Goal: Check status: Check status

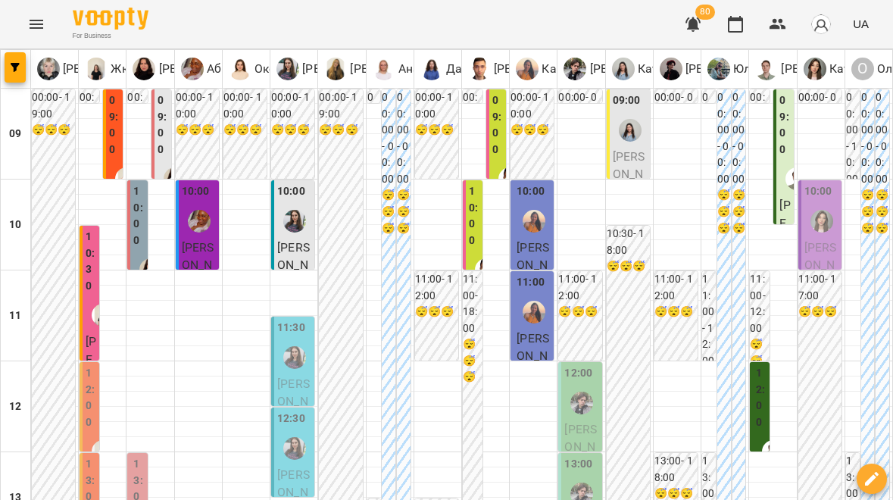
scroll to position [615, 0]
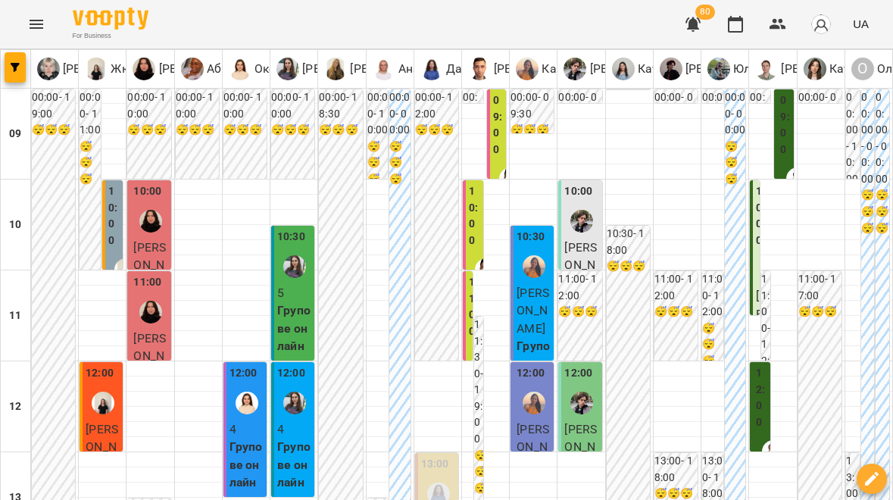
scroll to position [913, 0]
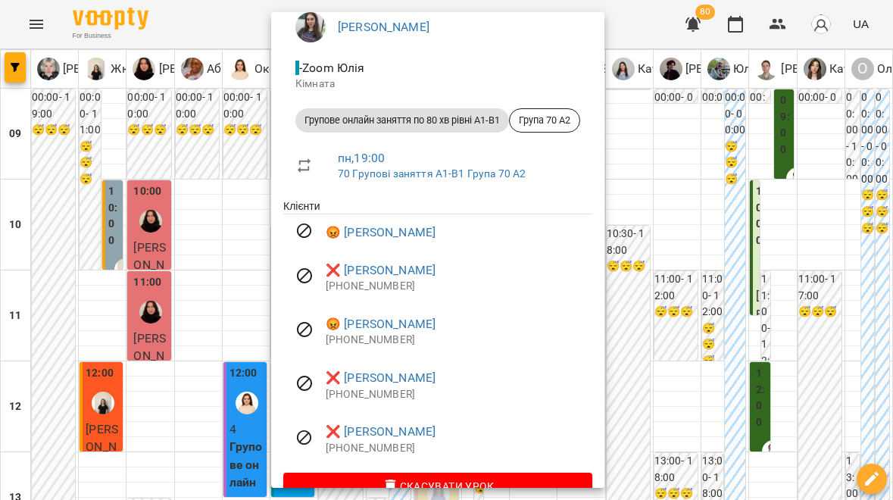
scroll to position [136, 0]
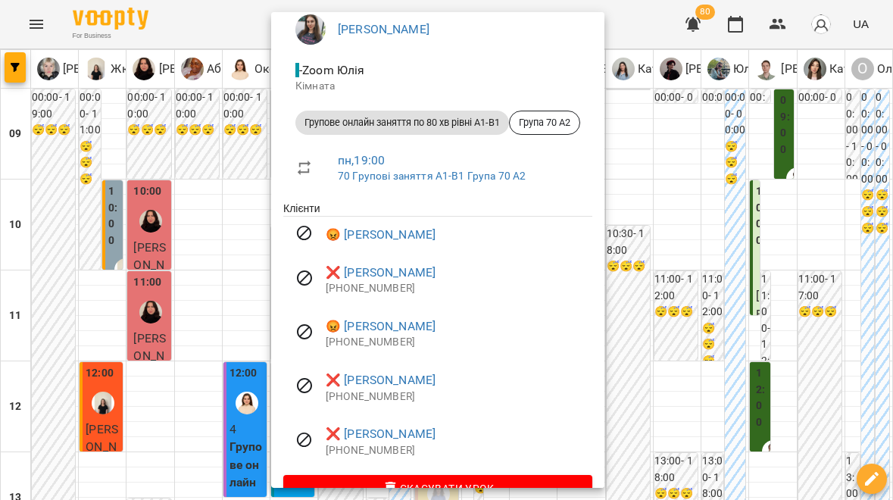
click at [444, 84] on p "Кімната" at bounding box center [437, 86] width 285 height 15
click at [445, 194] on ul "Юлія - Zoom Юлія Кімната Групове онлайн заняття по 80 хв рівні А1-В1 Група 70 А…" at bounding box center [437, 101] width 309 height 198
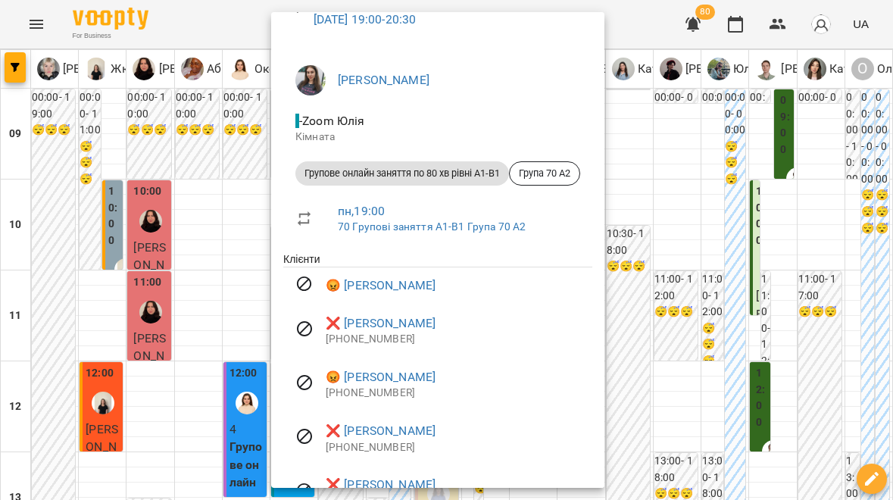
scroll to position [59, 0]
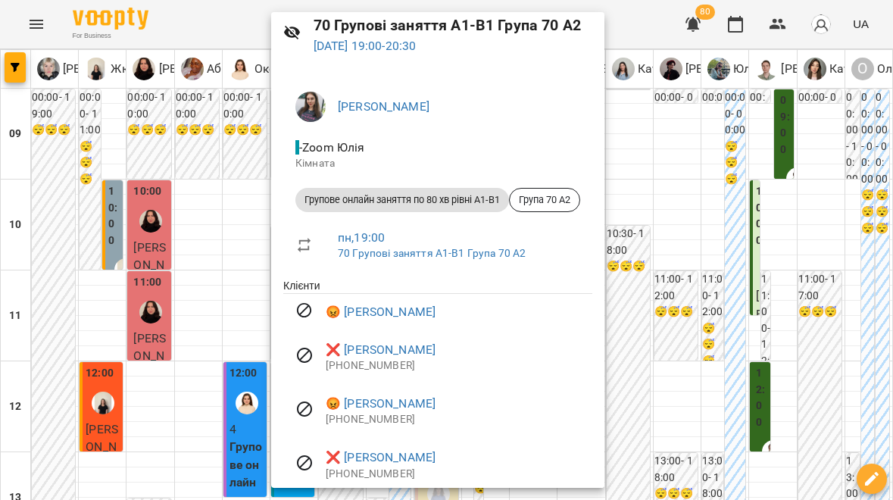
click at [437, 153] on span "- Zoom Юлія" at bounding box center [437, 148] width 285 height 18
drag, startPoint x: 494, startPoint y: 129, endPoint x: 435, endPoint y: 133, distance: 59.2
click at [435, 133] on li "- Zoom Юлія Кімната" at bounding box center [437, 155] width 309 height 54
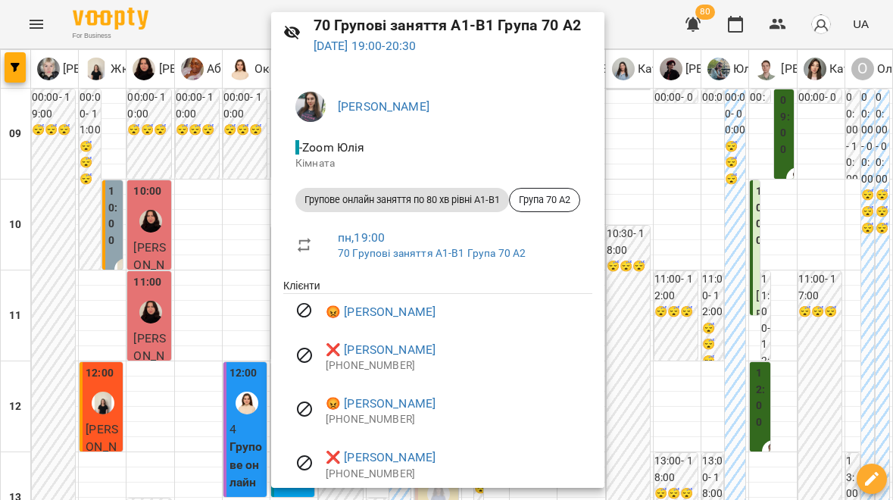
click at [498, 105] on span "Юлія" at bounding box center [459, 107] width 242 height 18
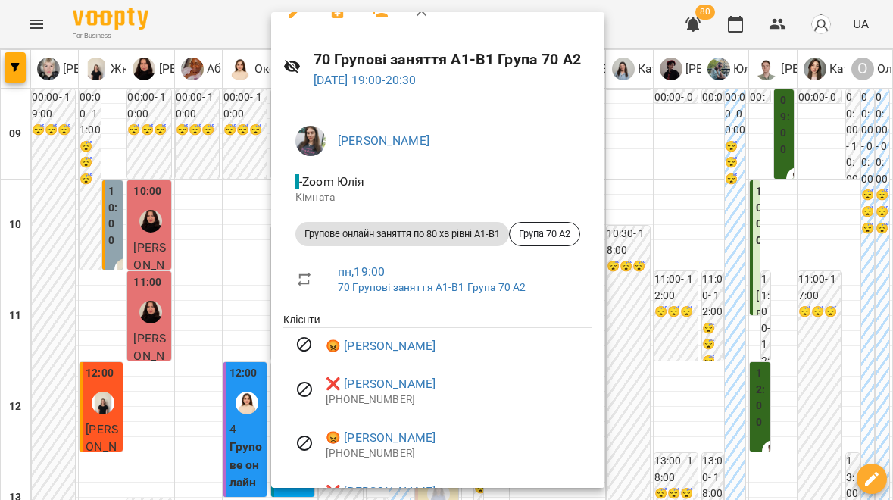
click at [469, 75] on p "18 серп 2025 19:00 - 20:30" at bounding box center [453, 80] width 279 height 18
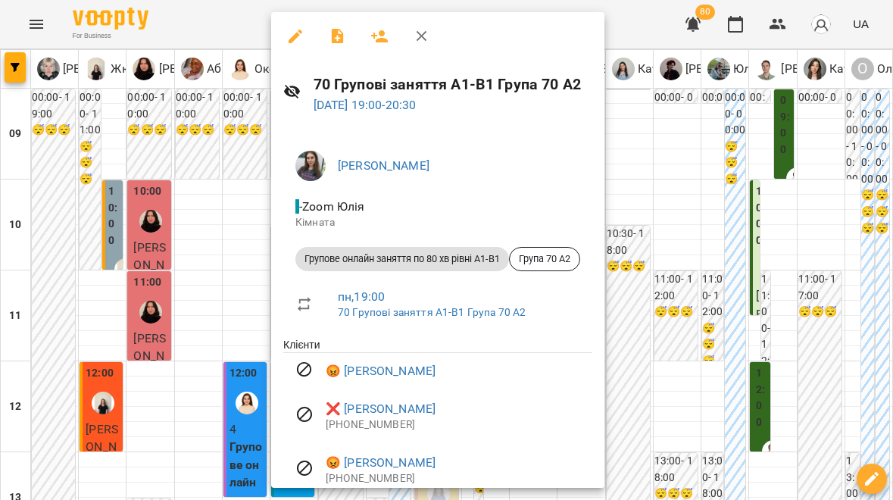
scroll to position [0, 0]
click at [295, 36] on icon "button" at bounding box center [296, 37] width 14 height 14
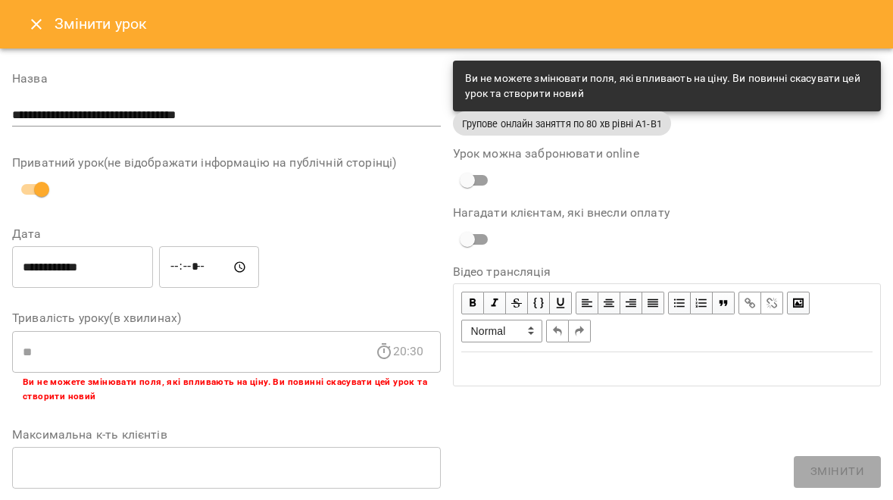
click at [37, 23] on icon "Close" at bounding box center [36, 24] width 11 height 11
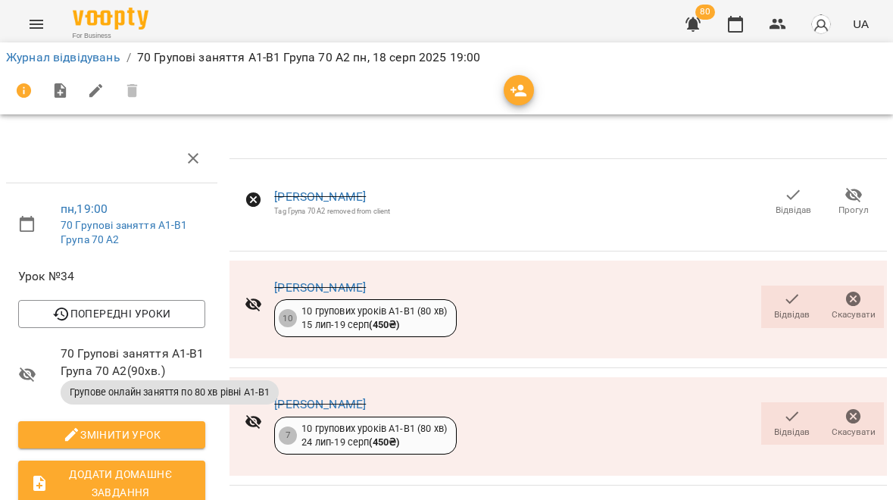
drag, startPoint x: 220, startPoint y: 11, endPoint x: 797, endPoint y: 197, distance: 606.9
click at [797, 197] on icon "button" at bounding box center [793, 195] width 18 height 18
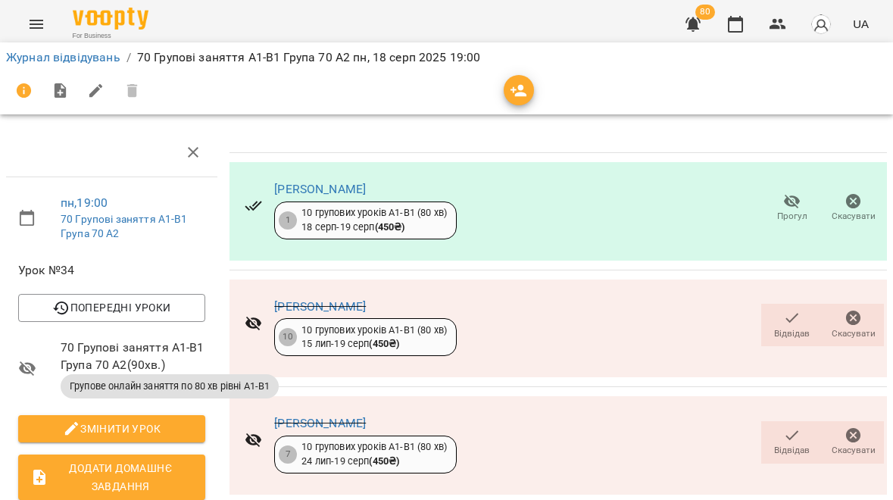
scroll to position [113, 0]
click at [851, 309] on icon "button" at bounding box center [853, 318] width 18 height 18
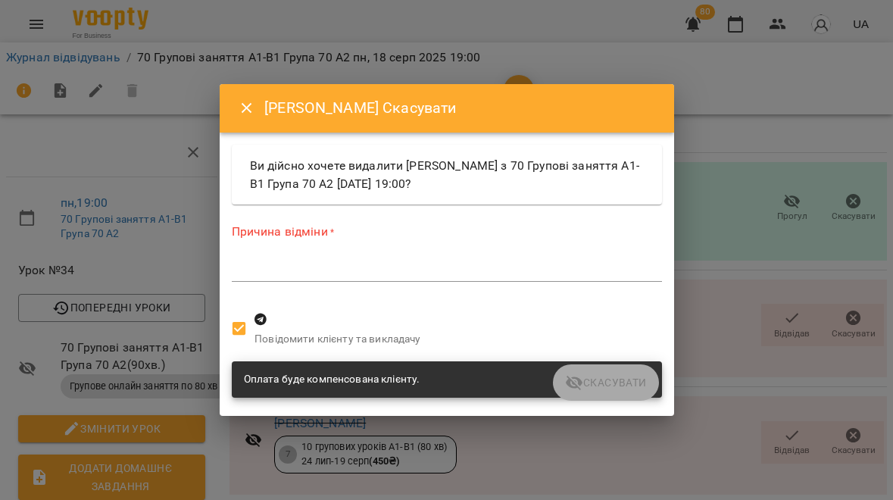
click at [248, 117] on icon "Close" at bounding box center [247, 108] width 18 height 18
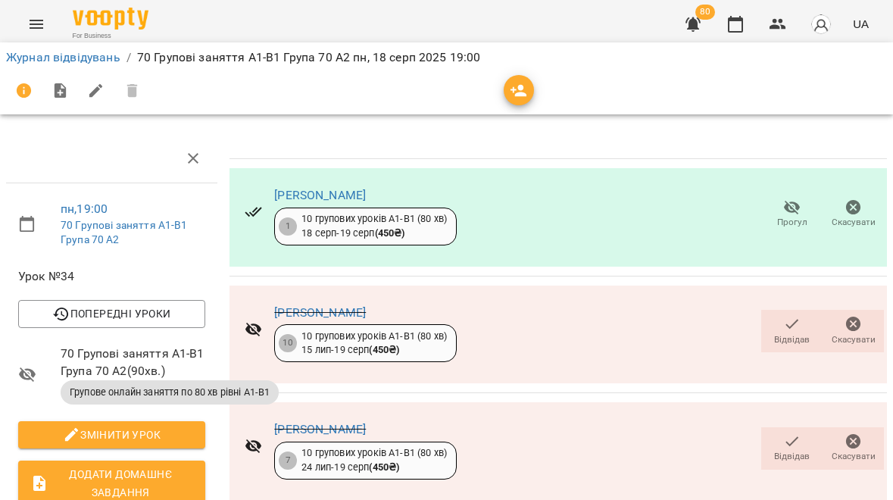
scroll to position [0, 0]
click at [78, 61] on link "Журнал відвідувань" at bounding box center [63, 57] width 114 height 14
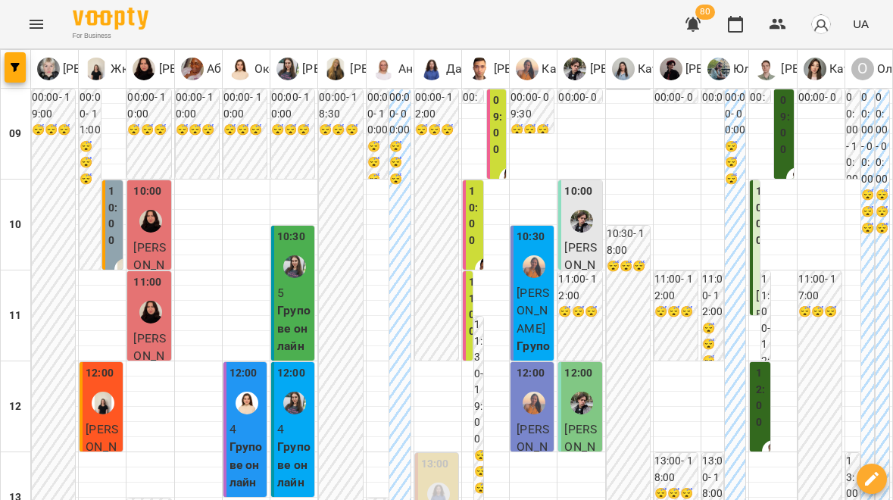
scroll to position [864, 0]
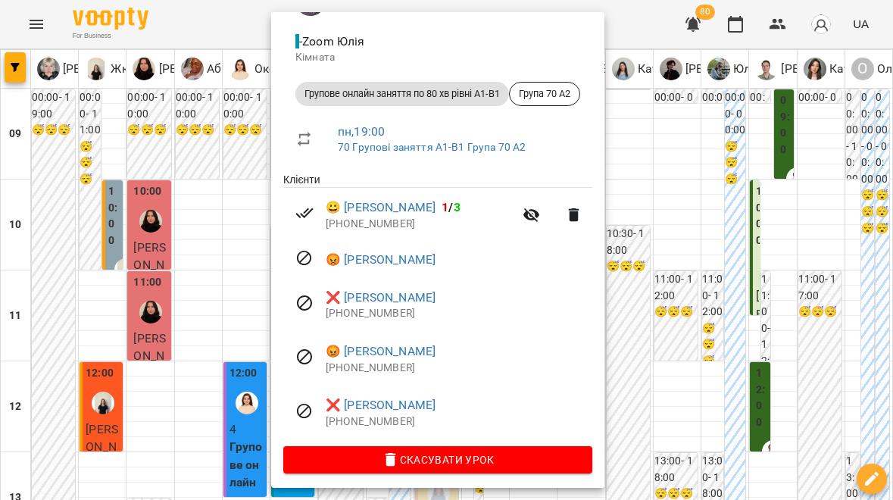
scroll to position [164, 0]
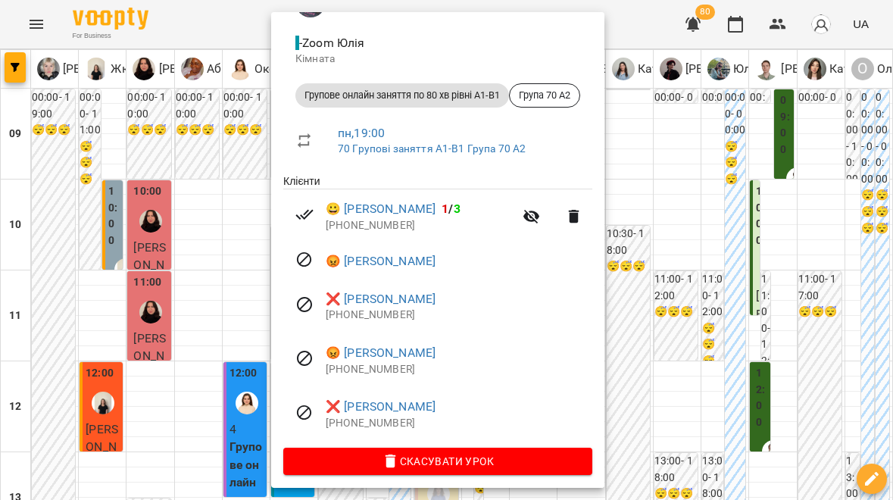
click at [260, 16] on div at bounding box center [446, 250] width 893 height 500
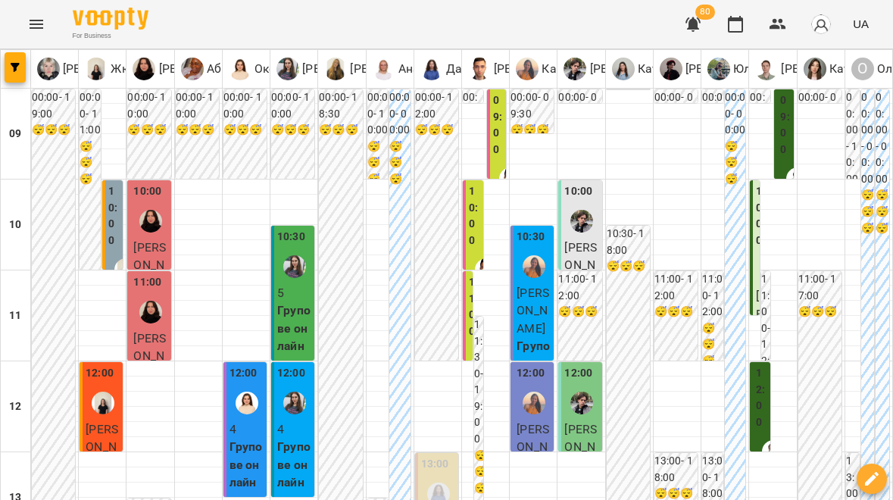
scroll to position [731, 0]
click at [788, 1] on div "For Business 80 UA" at bounding box center [446, 24] width 893 height 48
